Goal: Book appointment/travel/reservation

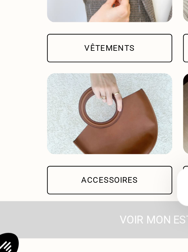
scroll to position [17, 0]
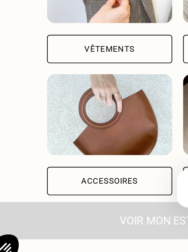
click at [80, 148] on div "Vêtements" at bounding box center [63, 148] width 58 height 13
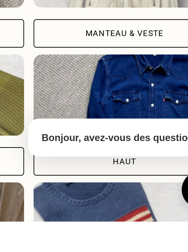
scroll to position [158, 0]
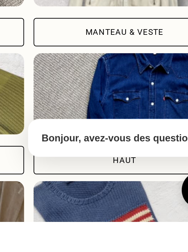
click at [157, 164] on div "Manteau & Veste" at bounding box center [138, 164] width 84 height 13
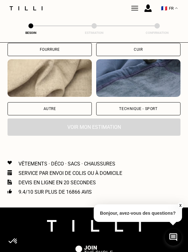
scroll to position [811, 0]
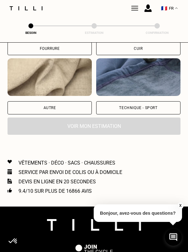
click at [77, 108] on div "Autre" at bounding box center [50, 107] width 84 height 13
select select "FR"
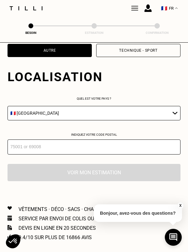
scroll to position [883, 0]
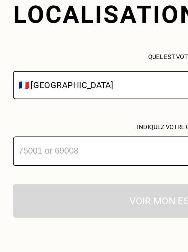
click at [76, 100] on select "🇩🇪 [GEOGRAPHIC_DATA] 🇦🇹 [GEOGRAPHIC_DATA] 🇧🇪 [GEOGRAPHIC_DATA] 🇧🇬 Bulgarie 🇨🇾 C…" at bounding box center [94, 98] width 173 height 14
click at [63, 84] on p "Quel est votre pays ?" at bounding box center [94, 82] width 173 height 3
click at [65, 130] on input "number" at bounding box center [94, 131] width 173 height 15
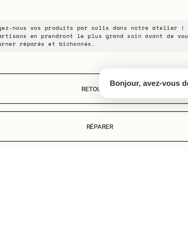
scroll to position [893, 0]
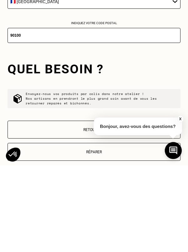
type input "90100"
click at [148, 215] on p "Retoucher" at bounding box center [94, 216] width 166 height 4
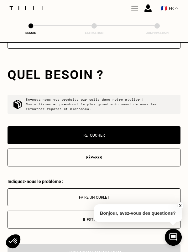
scroll to position [974, 0]
click at [124, 156] on p "Réparer" at bounding box center [94, 157] width 166 height 4
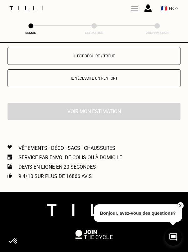
scroll to position [1250, 0]
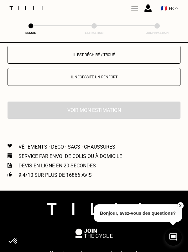
click at [128, 109] on div "Voir mon estimation" at bounding box center [94, 109] width 173 height 17
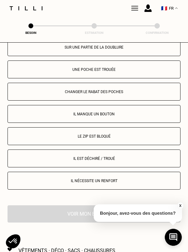
scroll to position [1146, 0]
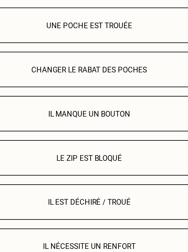
click at [115, 115] on p "Il manque un bouton" at bounding box center [94, 114] width 166 height 4
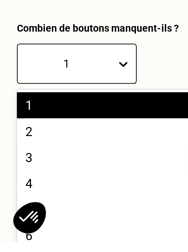
scroll to position [1196, 0]
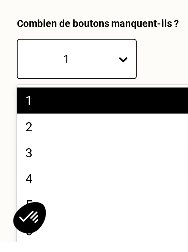
click at [21, 235] on div "5" at bounding box center [94, 236] width 173 height 12
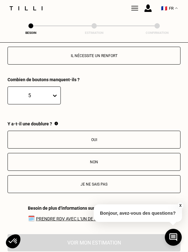
scroll to position [1272, 0]
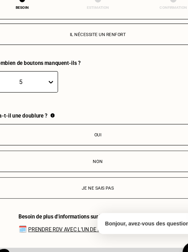
click at [115, 164] on button "Non" at bounding box center [94, 161] width 173 height 18
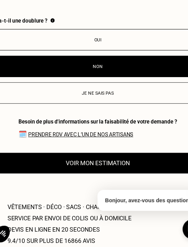
scroll to position [1335, 0]
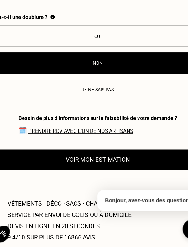
click at [117, 182] on button "Voir mon estimation" at bounding box center [94, 178] width 173 height 17
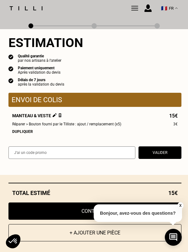
scroll to position [675, 0]
